Goal: Information Seeking & Learning: Learn about a topic

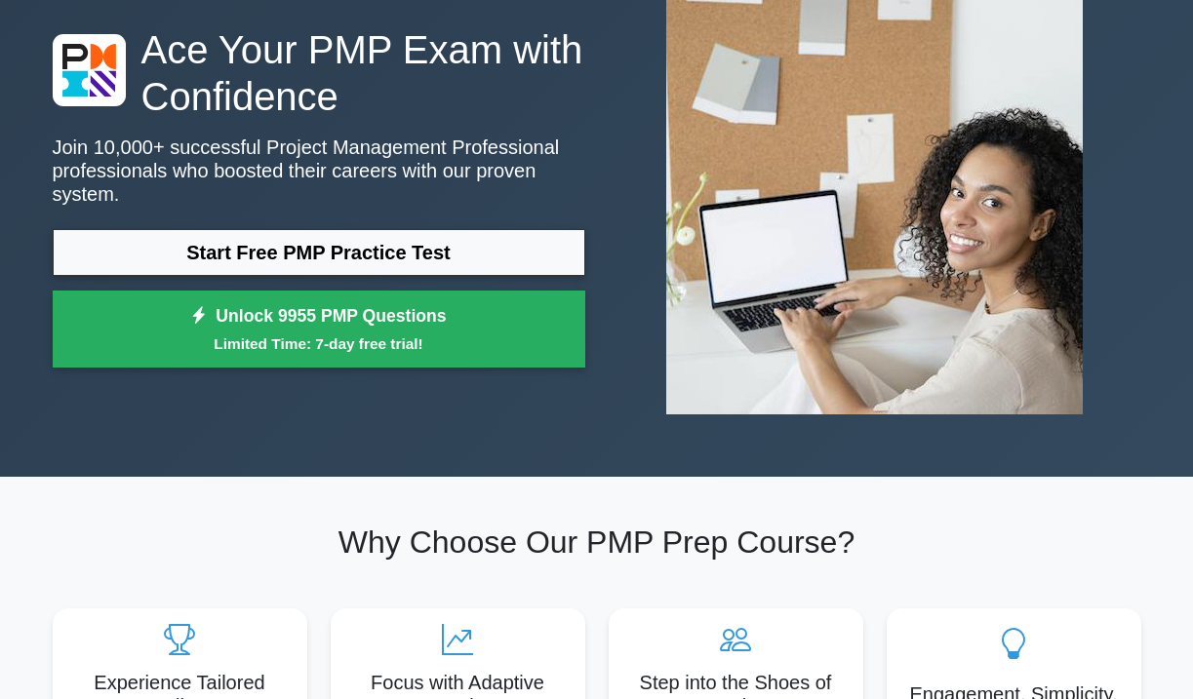
scroll to position [-1, 0]
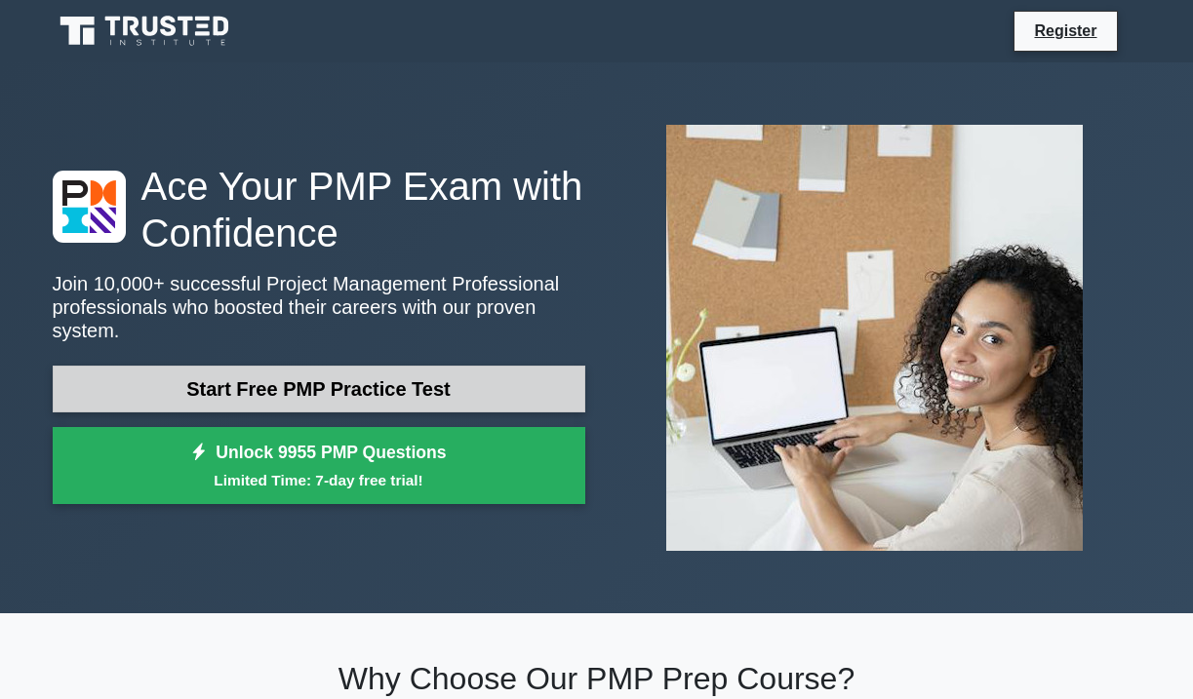
click at [364, 382] on link "Start Free PMP Practice Test" at bounding box center [319, 389] width 533 height 47
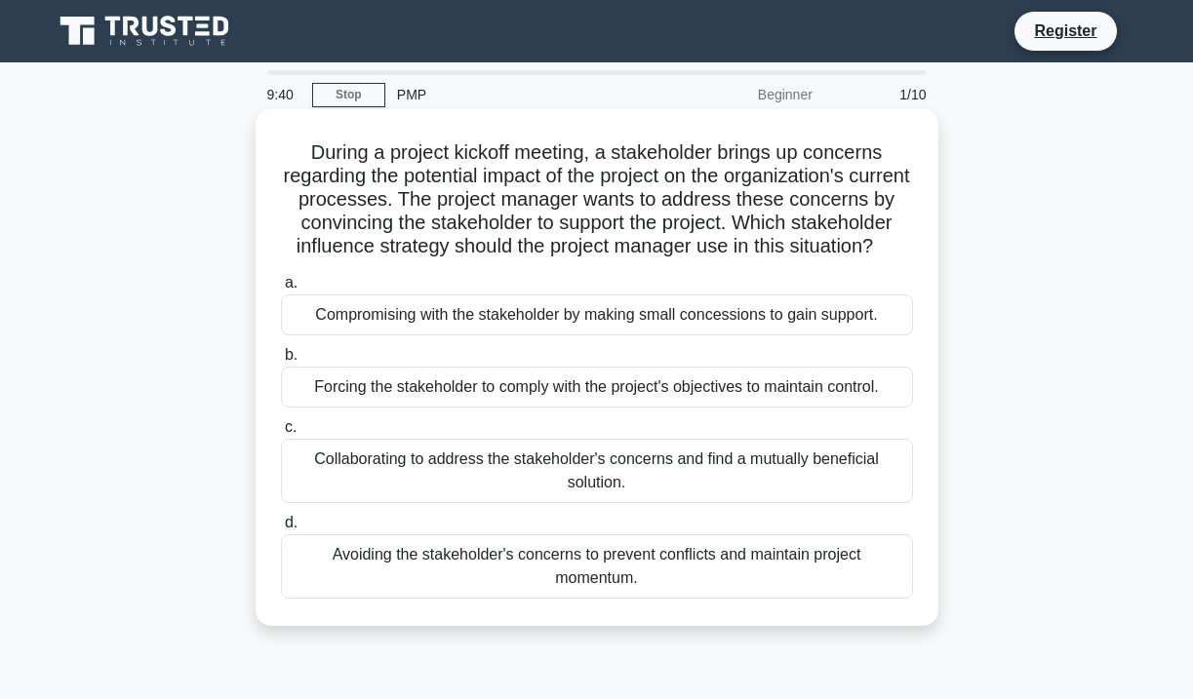
click at [469, 389] on div "Forcing the stakeholder to comply with the project's objectives to maintain con…" at bounding box center [597, 387] width 632 height 41
click at [281, 362] on input "b. Forcing the stakeholder to comply with the project's objectives to maintain …" at bounding box center [281, 355] width 0 height 13
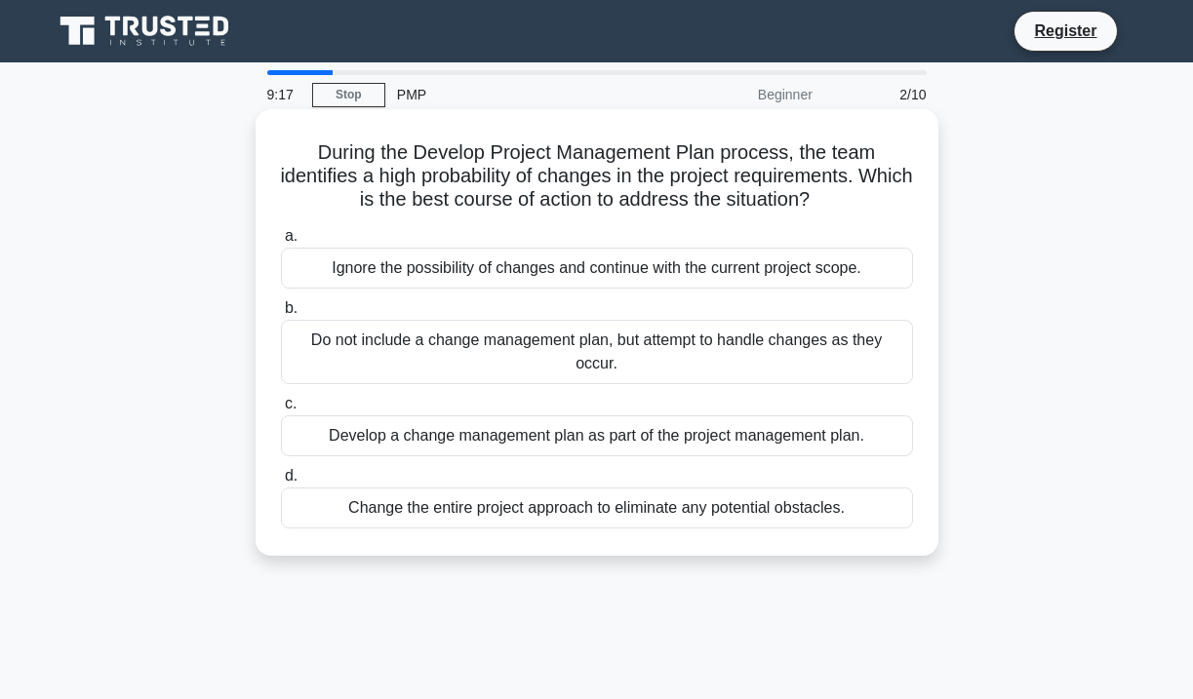
click at [416, 436] on div "Develop a change management plan as part of the project management plan." at bounding box center [597, 436] width 632 height 41
click at [281, 411] on input "c. Develop a change management plan as part of the project management plan." at bounding box center [281, 404] width 0 height 13
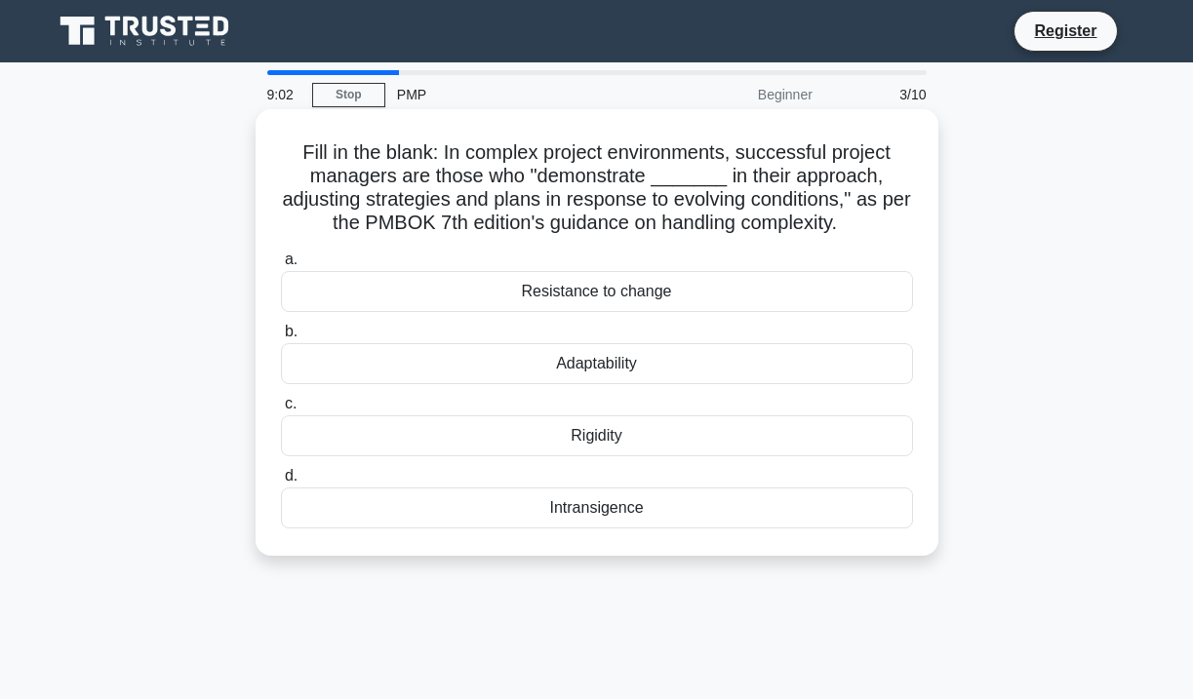
click at [592, 354] on div "Adaptability" at bounding box center [597, 363] width 632 height 41
click at [281, 338] on input "b. Adaptability" at bounding box center [281, 332] width 0 height 13
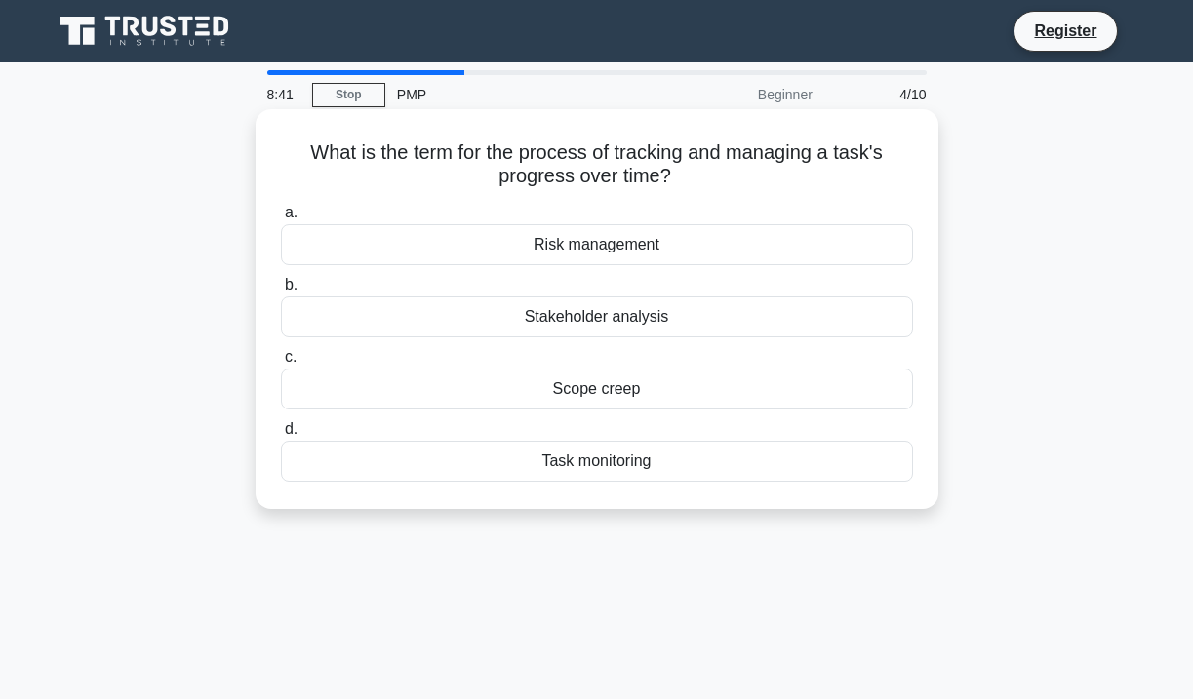
click at [588, 457] on div "Task monitoring" at bounding box center [597, 461] width 632 height 41
click at [281, 436] on input "d. Task monitoring" at bounding box center [281, 429] width 0 height 13
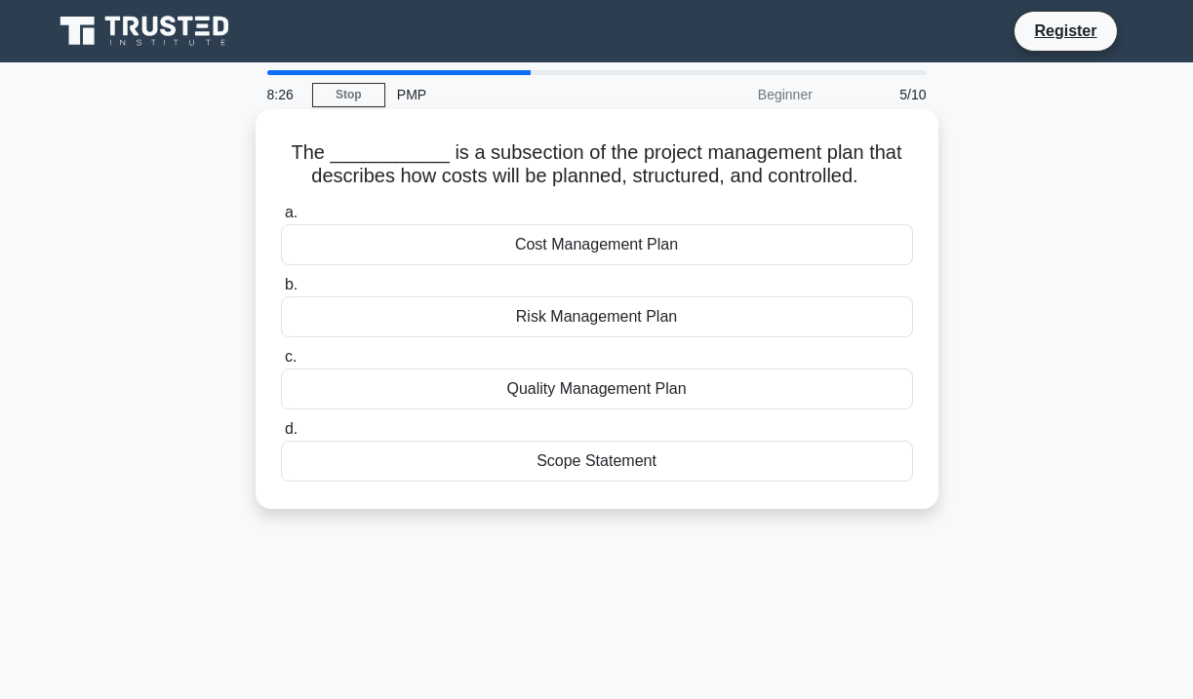
click at [551, 245] on div "Cost Management Plan" at bounding box center [597, 244] width 632 height 41
click at [281, 219] on input "a. Cost Management Plan" at bounding box center [281, 213] width 0 height 13
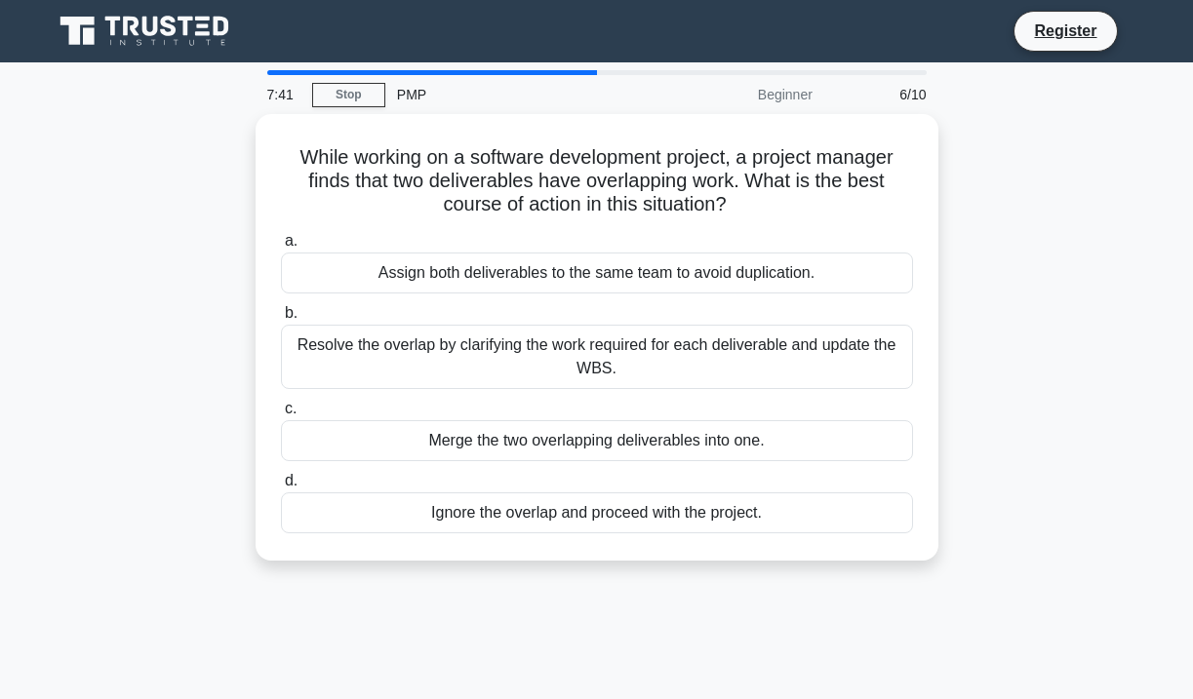
click at [551, 261] on div "Assign both deliverables to the same team to avoid duplication." at bounding box center [597, 273] width 632 height 41
click at [281, 248] on input "a. Assign both deliverables to the same team to avoid duplication." at bounding box center [281, 241] width 0 height 13
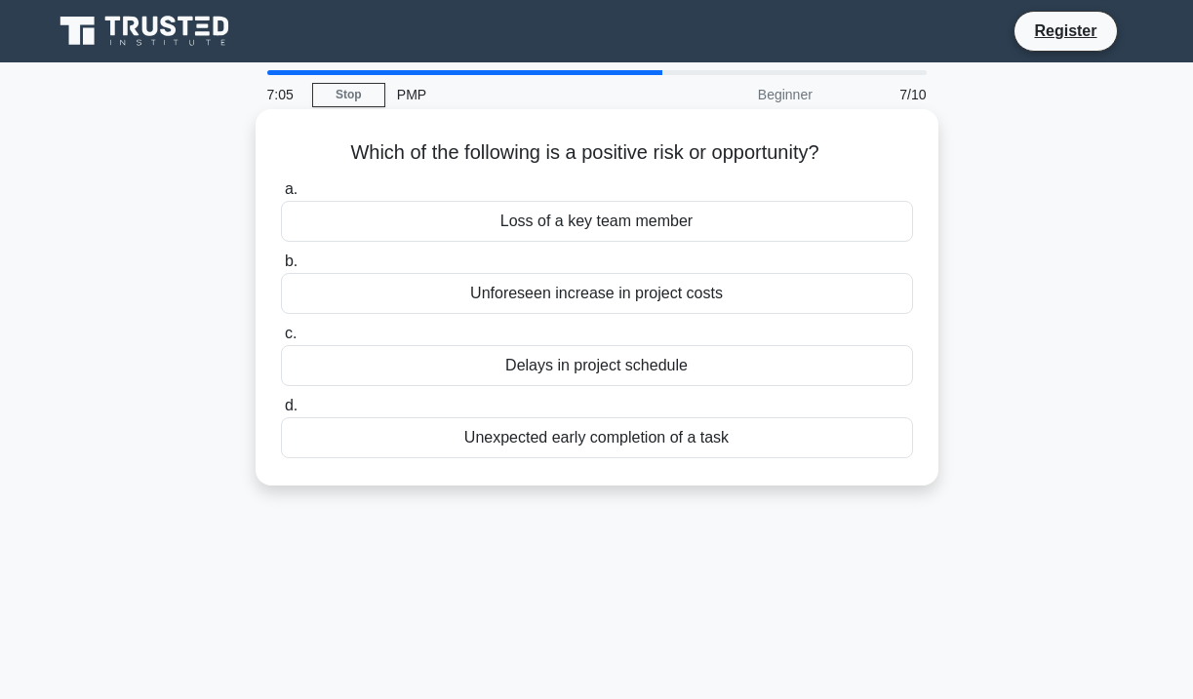
click at [643, 440] on div "Unexpected early completion of a task" at bounding box center [597, 437] width 632 height 41
click at [281, 413] on input "d. Unexpected early completion of a task" at bounding box center [281, 406] width 0 height 13
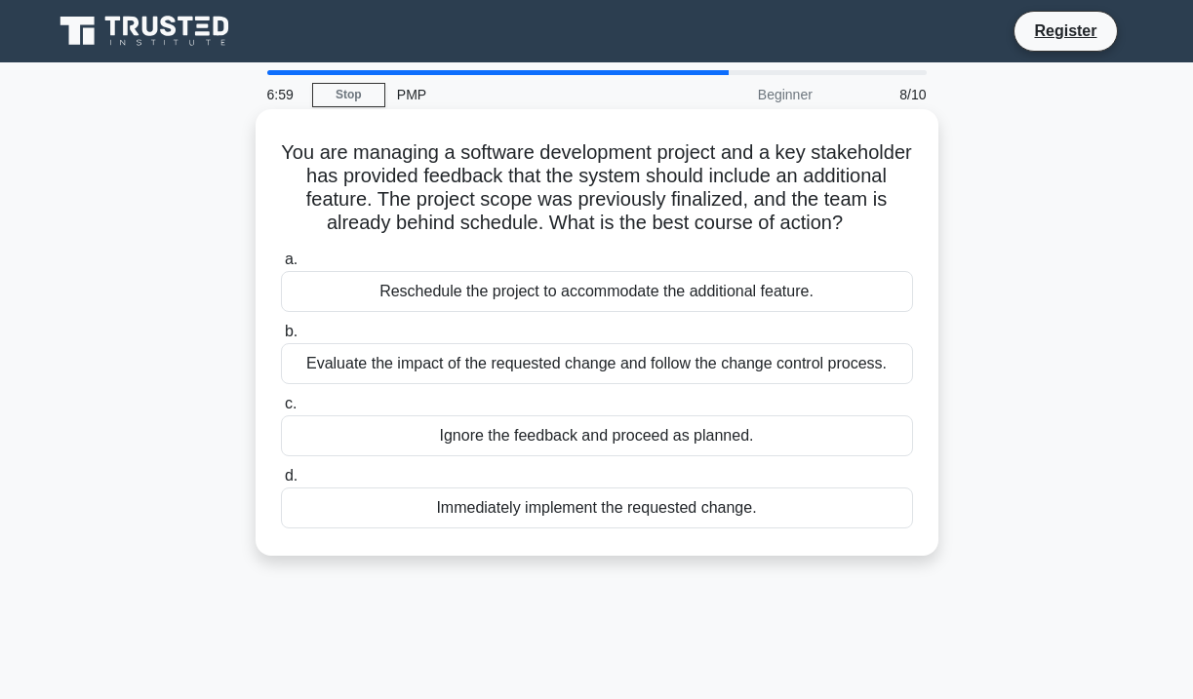
click at [658, 517] on div "Immediately implement the requested change." at bounding box center [597, 508] width 632 height 41
click at [281, 483] on input "d. Immediately implement the requested change." at bounding box center [281, 476] width 0 height 13
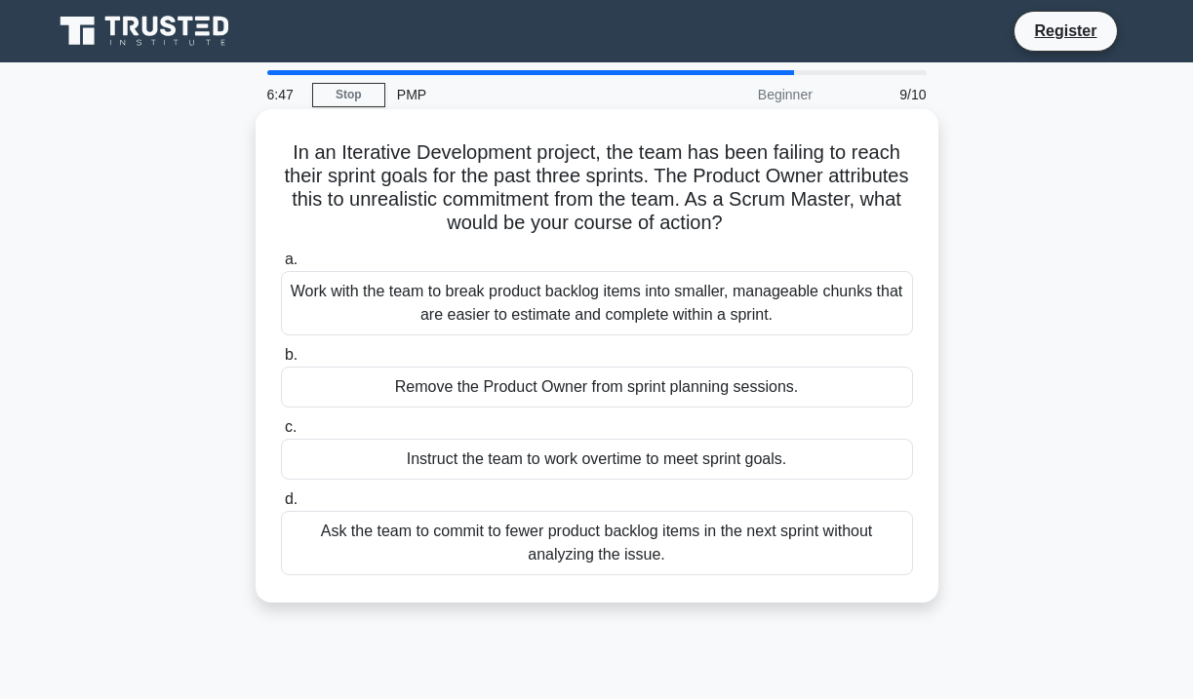
click at [541, 461] on div "Instruct the team to work overtime to meet sprint goals." at bounding box center [597, 459] width 632 height 41
click at [281, 434] on input "c. Instruct the team to work overtime to meet sprint goals." at bounding box center [281, 427] width 0 height 13
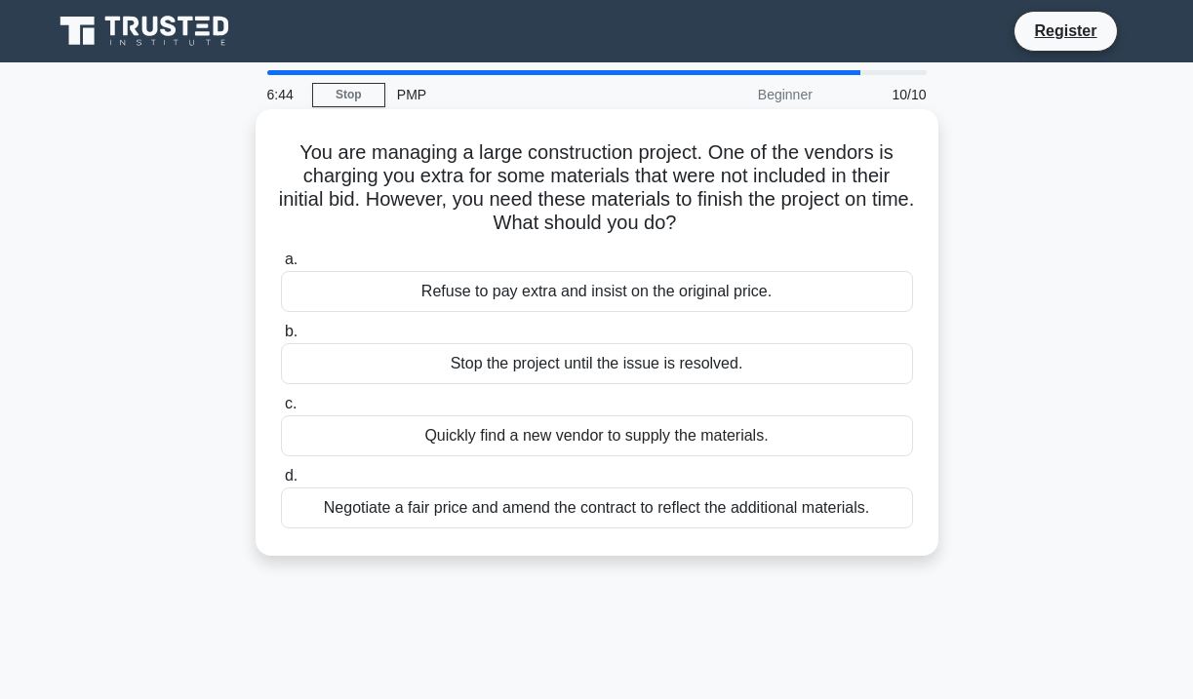
click at [529, 284] on div "Refuse to pay extra and insist on the original price." at bounding box center [597, 291] width 632 height 41
click at [281, 266] on input "a. Refuse to pay extra and insist on the original price." at bounding box center [281, 260] width 0 height 13
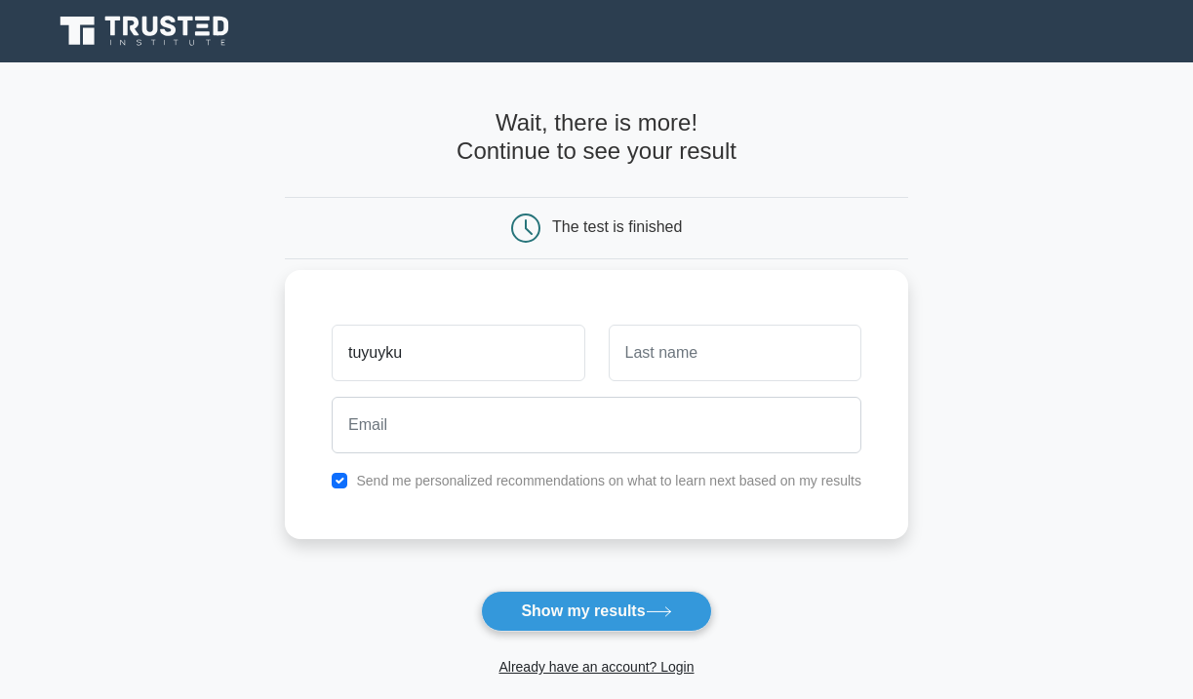
type input "tuyuyku"
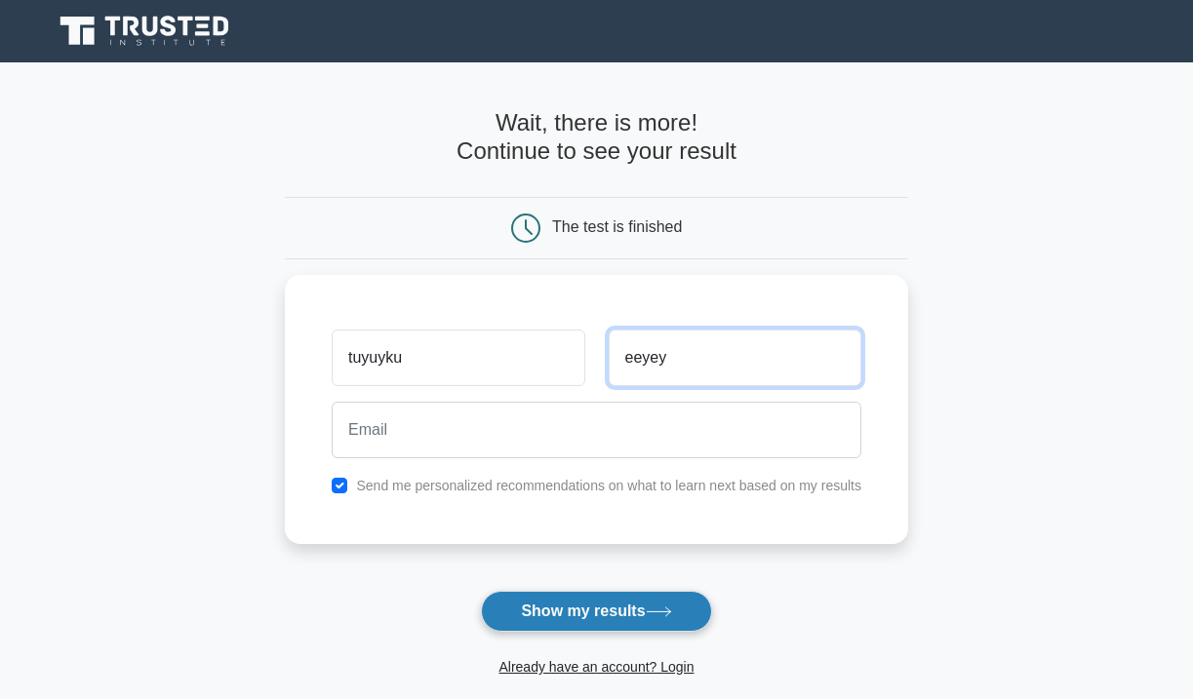
type input "eeyey"
click at [608, 608] on button "Show my results" at bounding box center [596, 611] width 230 height 41
click at [608, 609] on button "Show my results" at bounding box center [596, 611] width 230 height 41
click at [608, 613] on button "Show my results" at bounding box center [596, 611] width 230 height 41
